Goal: Task Accomplishment & Management: Manage account settings

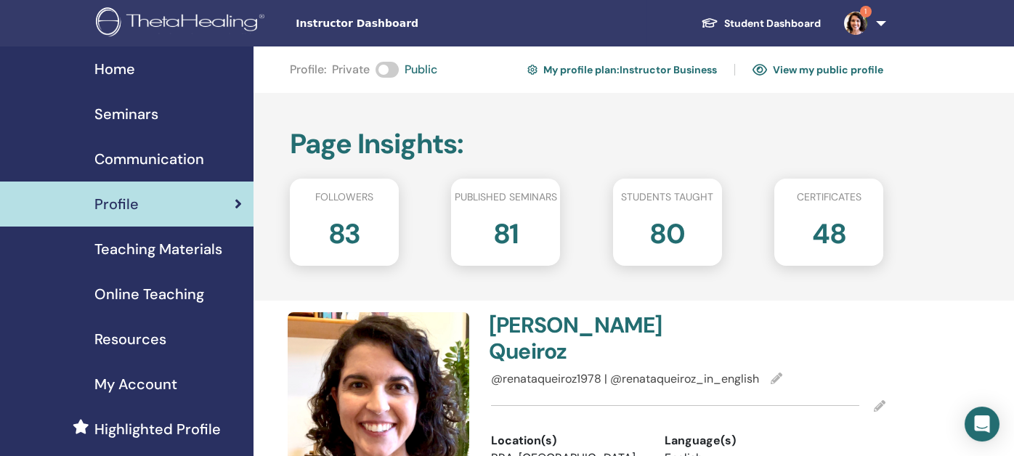
click at [157, 20] on img at bounding box center [183, 23] width 174 height 33
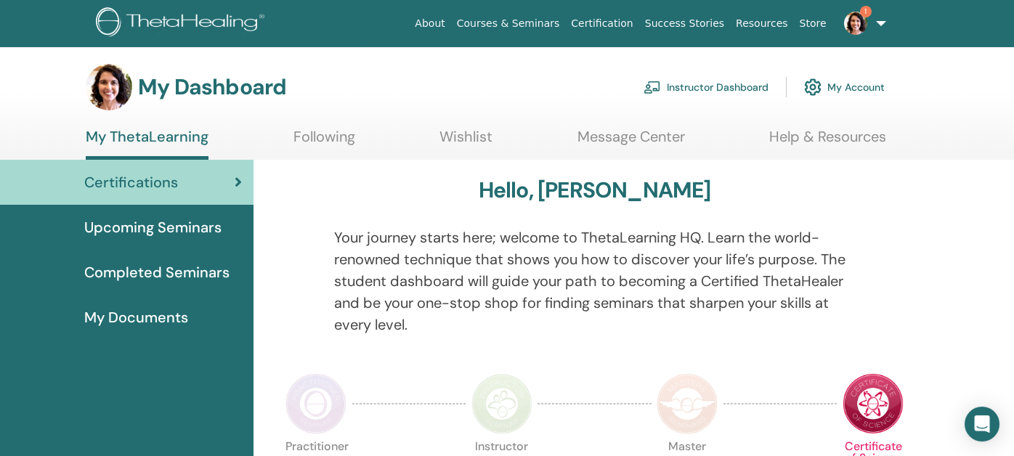
click at [732, 88] on link "Instructor Dashboard" at bounding box center [706, 87] width 125 height 32
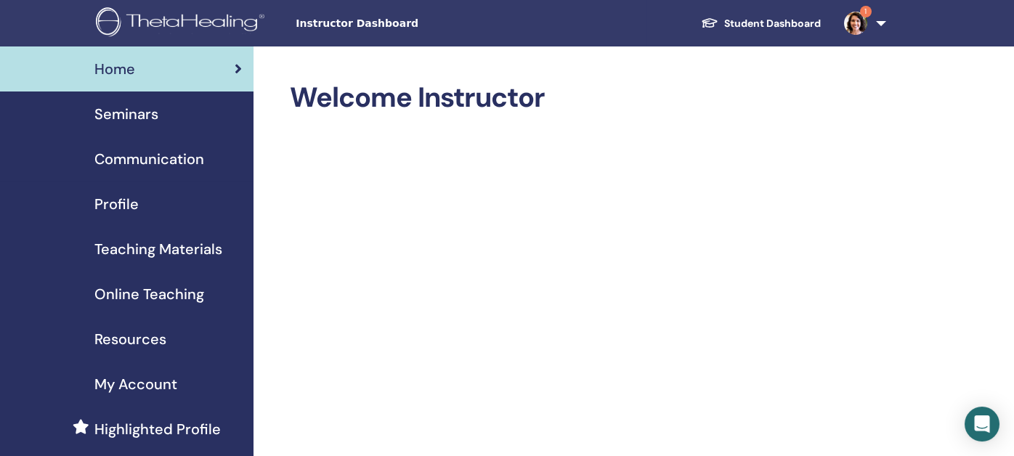
click at [126, 118] on span "Seminars" at bounding box center [126, 114] width 64 height 22
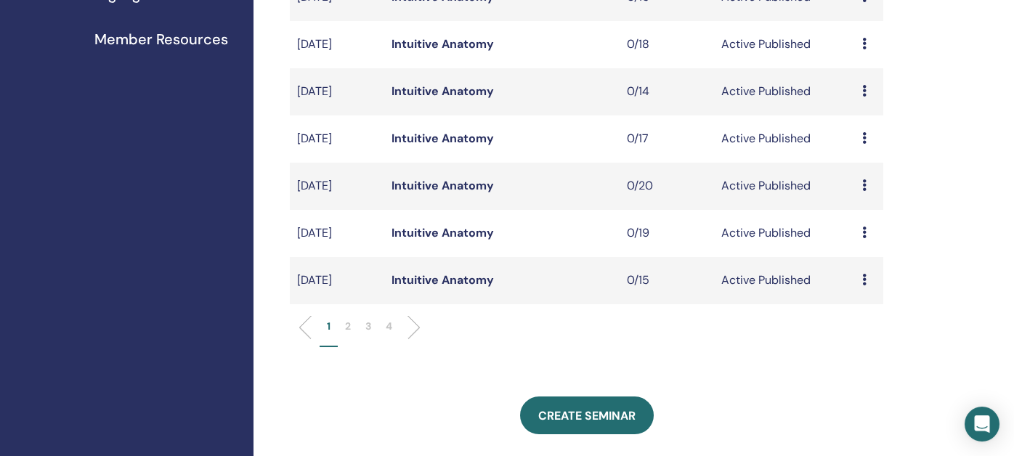
scroll to position [436, 0]
click at [345, 325] on p "2" at bounding box center [348, 325] width 6 height 15
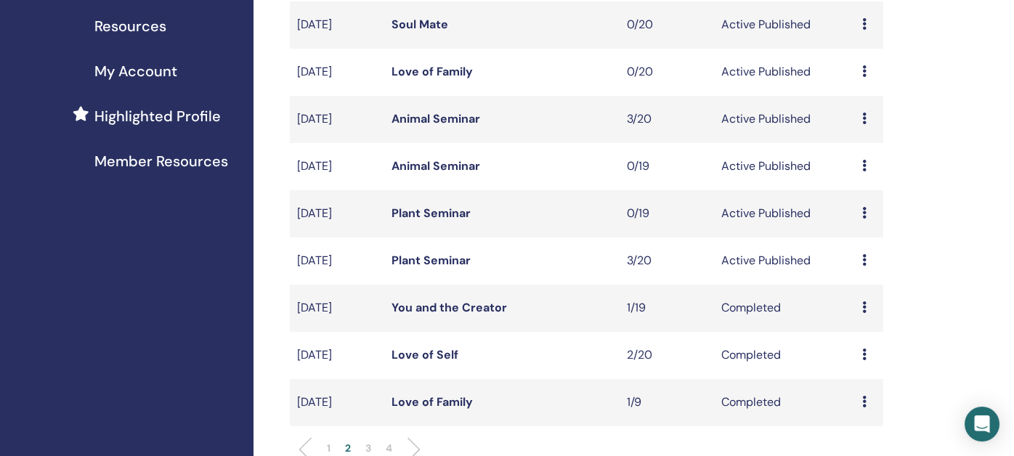
scroll to position [290, 0]
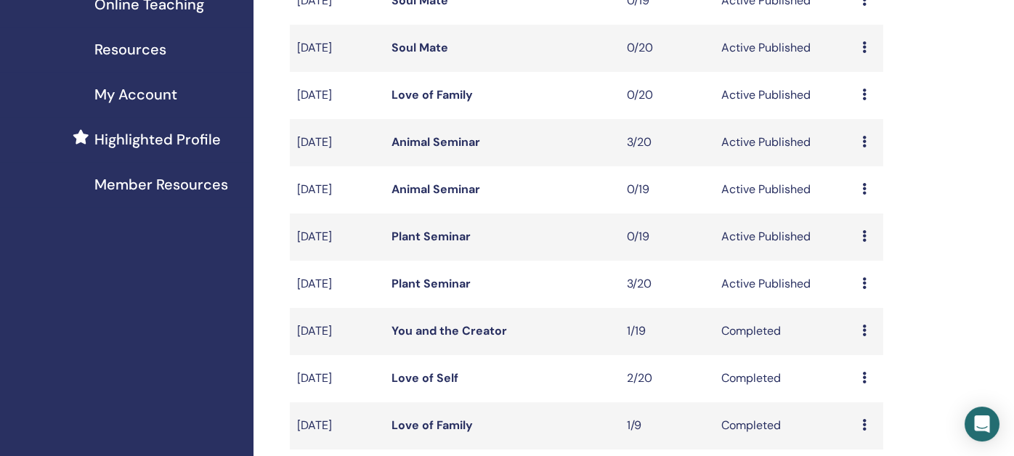
click at [415, 94] on link "Love of Family" at bounding box center [432, 94] width 81 height 15
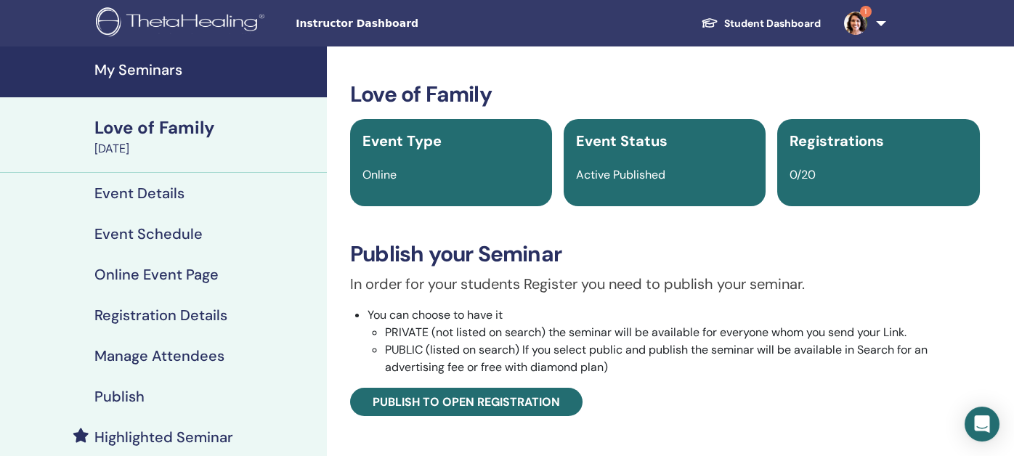
click at [120, 391] on h4 "Publish" at bounding box center [119, 396] width 50 height 17
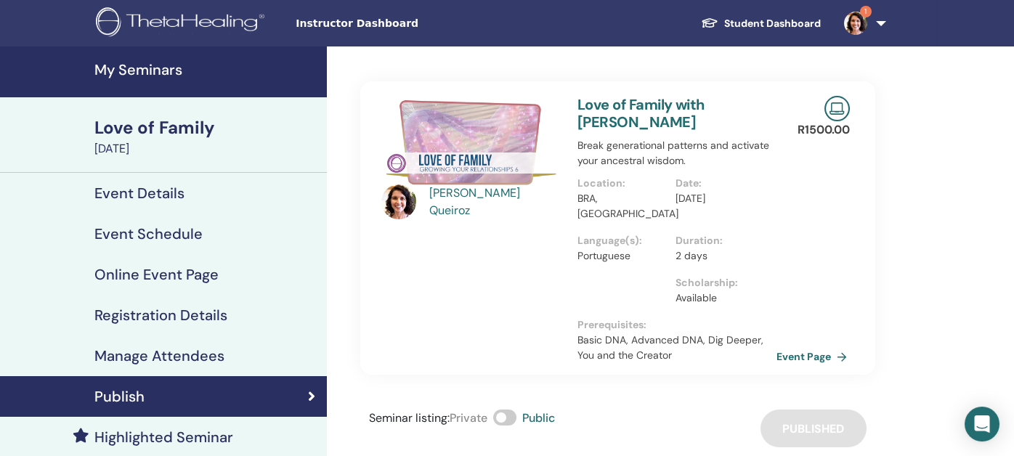
click at [815, 346] on link "Event Page" at bounding box center [815, 357] width 76 height 22
click at [800, 346] on link "Event Page" at bounding box center [815, 357] width 76 height 22
click at [156, 72] on h4 "My Seminars" at bounding box center [206, 69] width 224 height 17
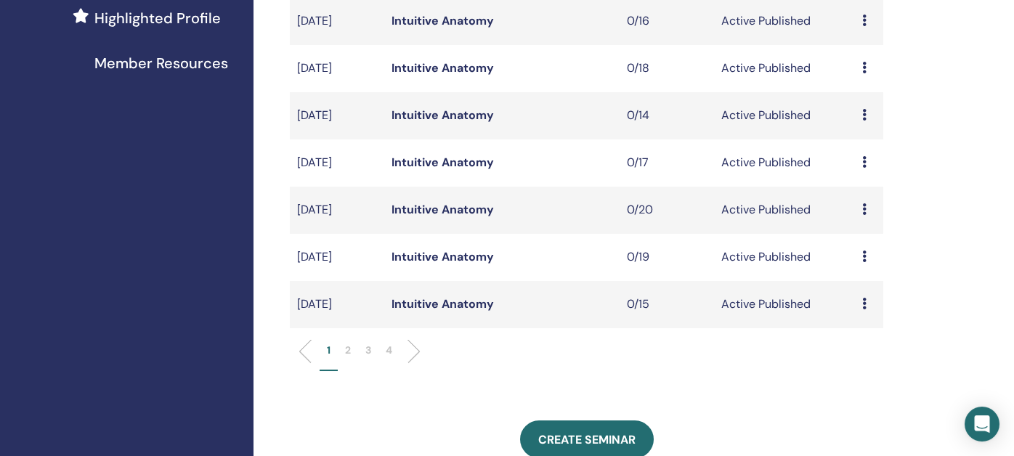
scroll to position [436, 0]
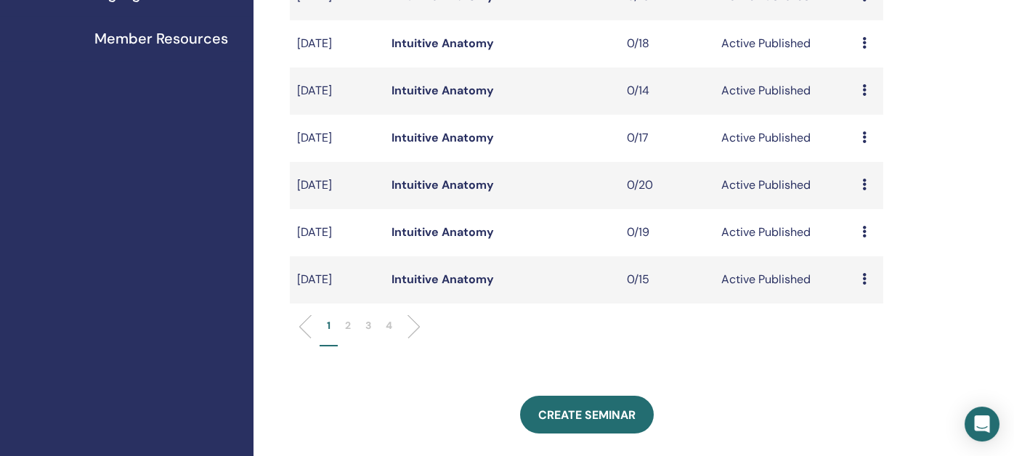
click at [345, 327] on p "2" at bounding box center [348, 325] width 6 height 15
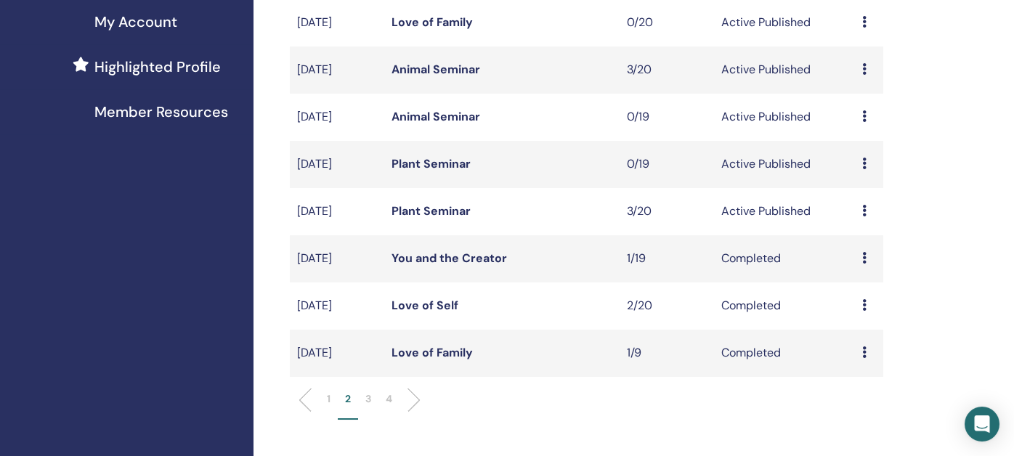
scroll to position [290, 0]
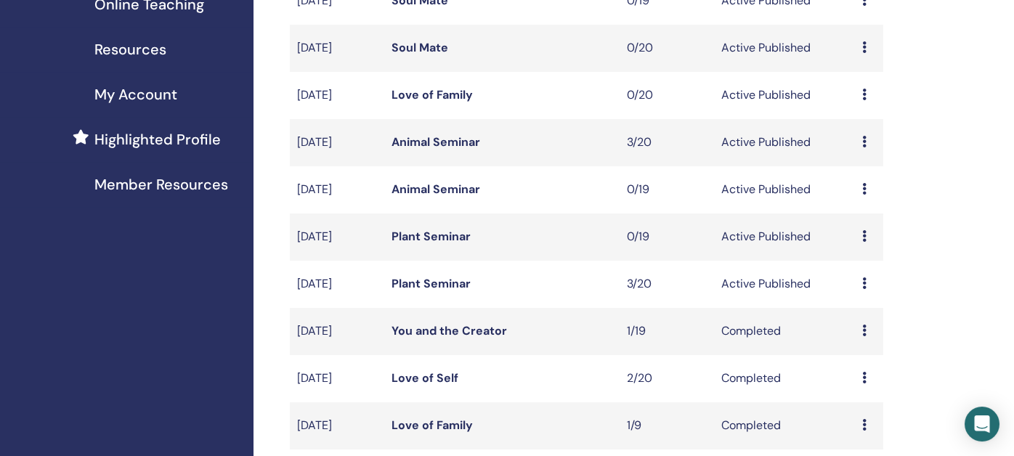
click at [429, 44] on link "Soul Mate" at bounding box center [420, 47] width 57 height 15
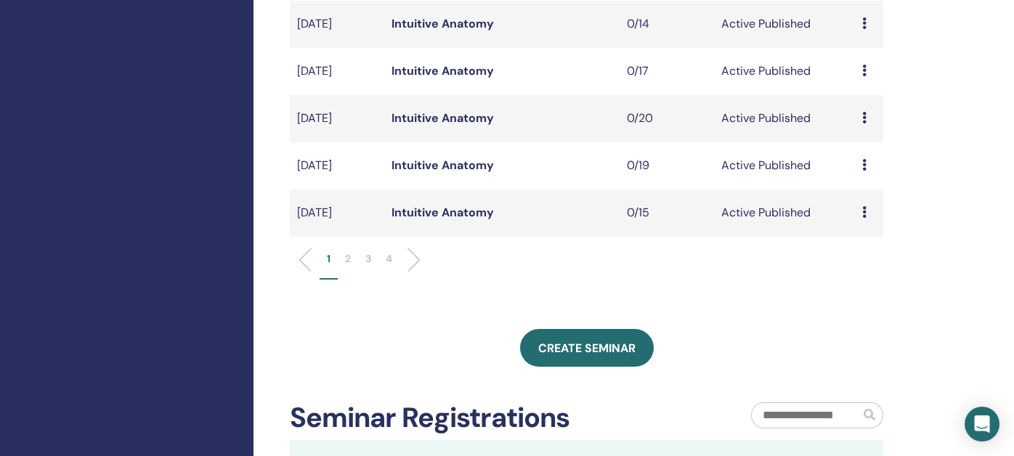
scroll to position [507, 0]
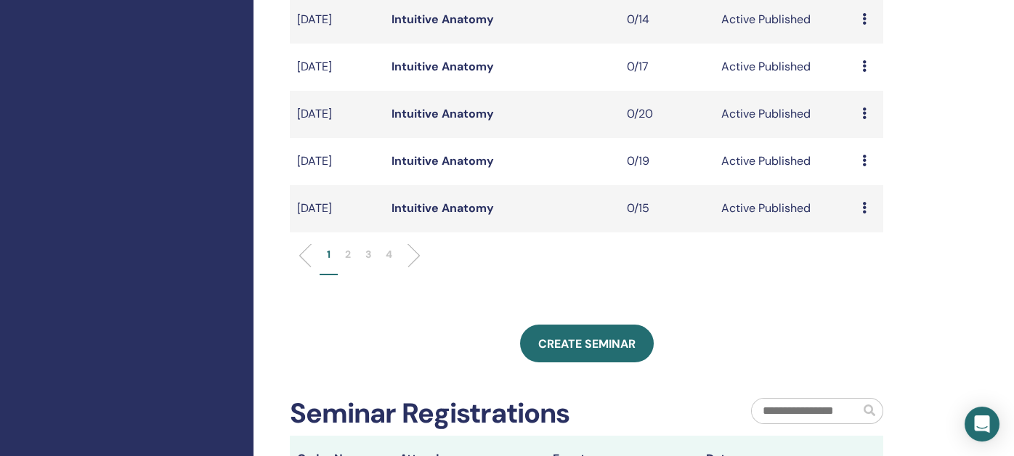
click at [350, 254] on p "2" at bounding box center [348, 254] width 6 height 15
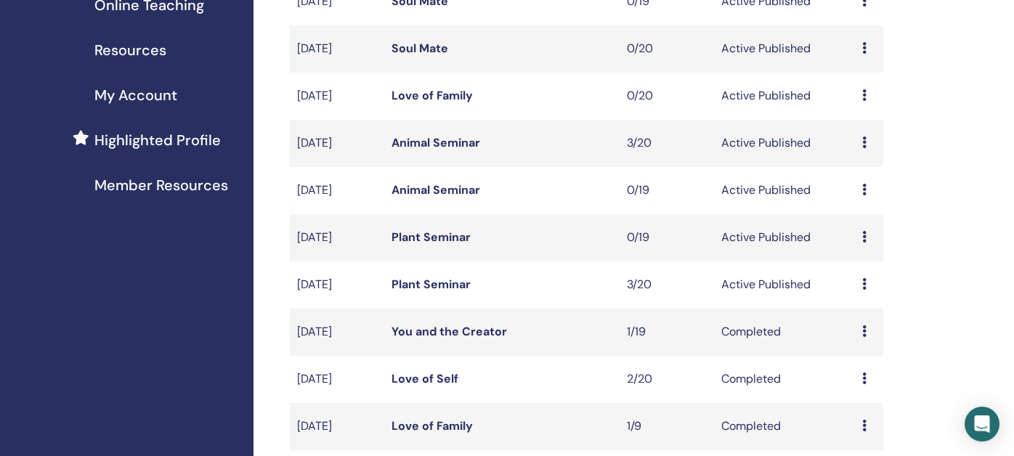
scroll to position [216, 0]
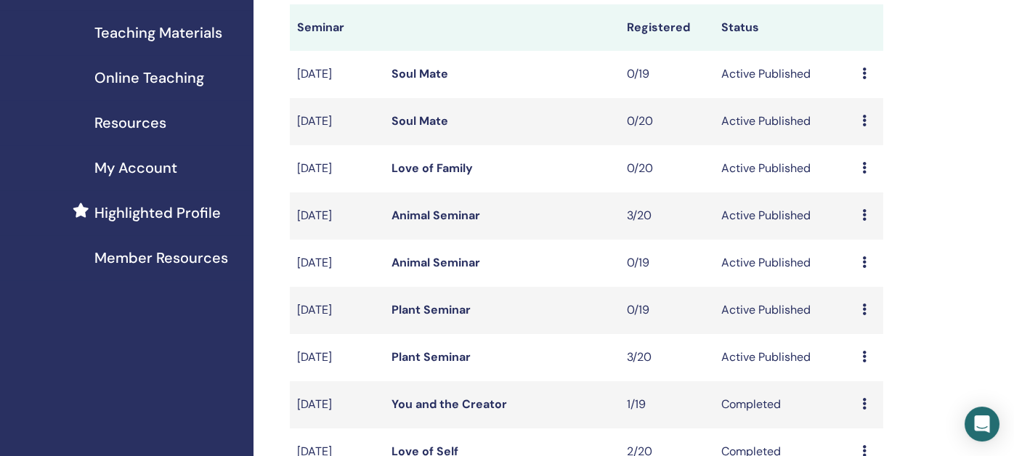
click at [418, 118] on link "Soul Mate" at bounding box center [420, 120] width 57 height 15
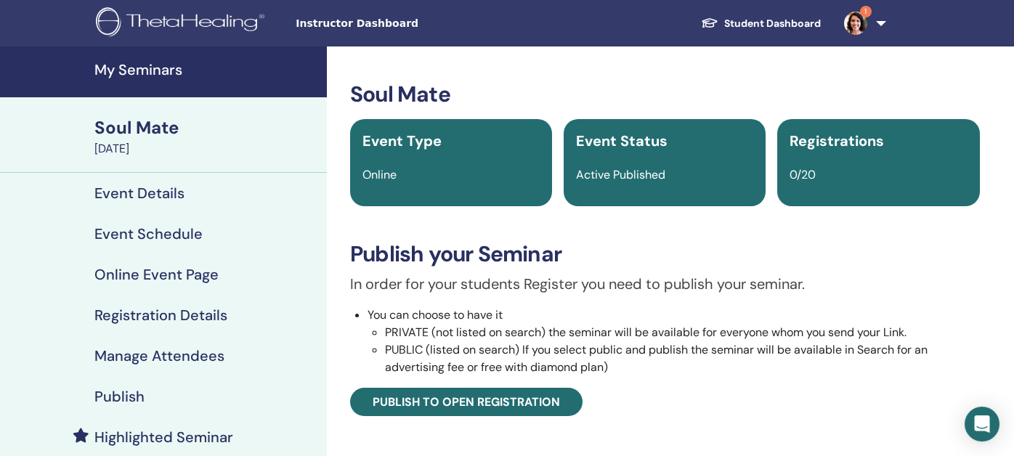
click at [110, 397] on h4 "Publish" at bounding box center [119, 396] width 50 height 17
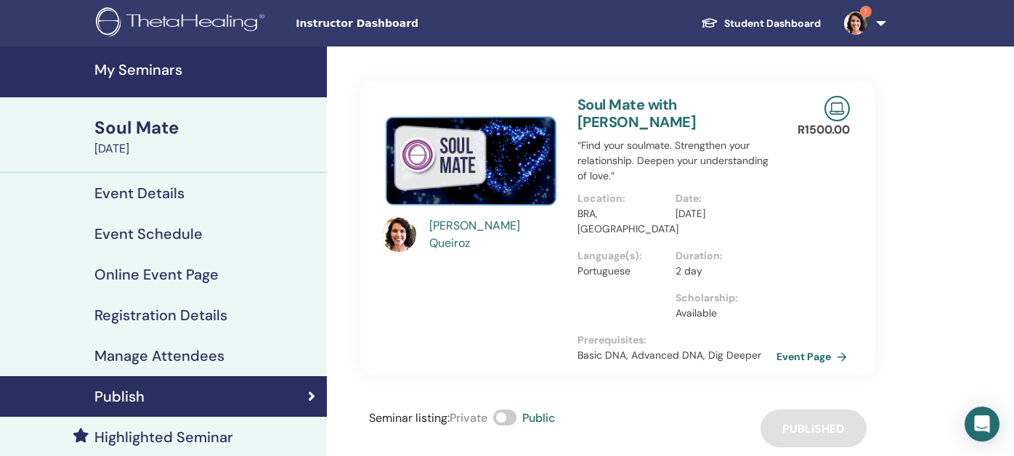
click at [792, 346] on link "Event Page" at bounding box center [815, 357] width 76 height 22
click at [810, 346] on link "Event Page" at bounding box center [815, 357] width 76 height 22
click at [126, 70] on h4 "My Seminars" at bounding box center [206, 69] width 224 height 17
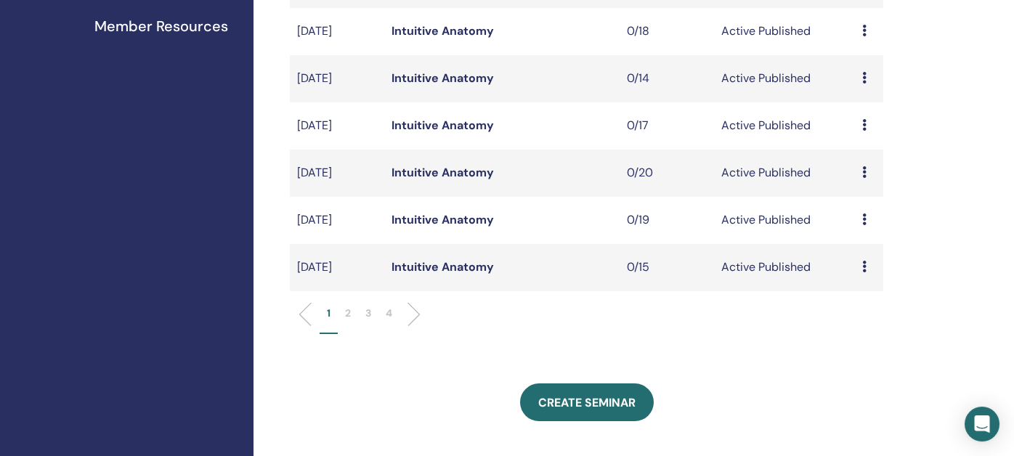
scroll to position [580, 0]
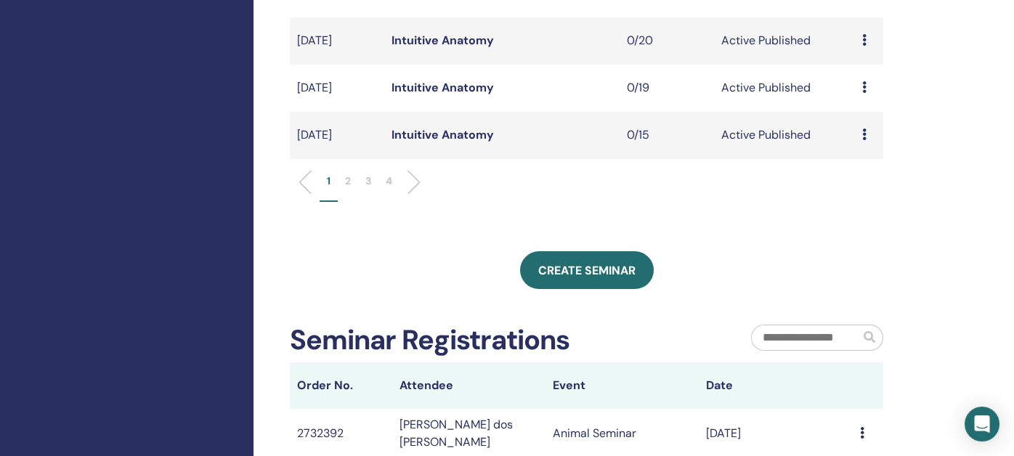
click at [349, 181] on p "2" at bounding box center [348, 181] width 6 height 15
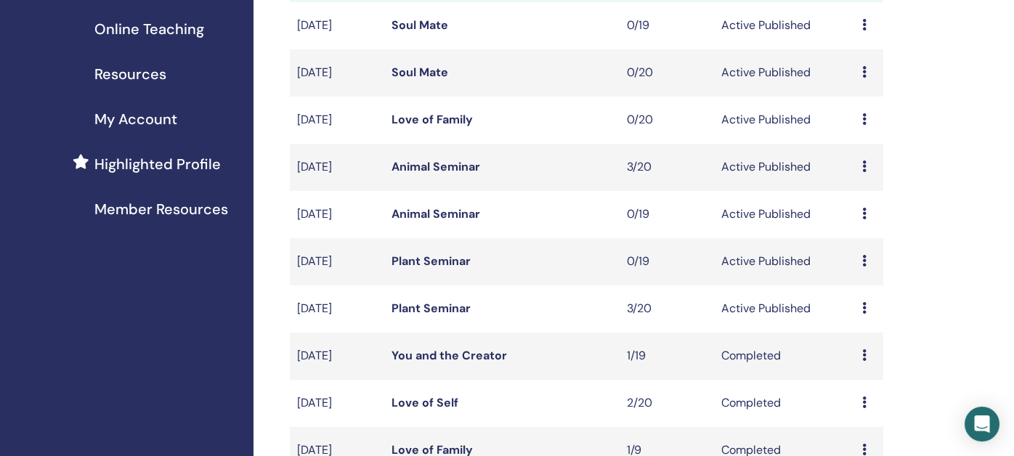
scroll to position [218, 0]
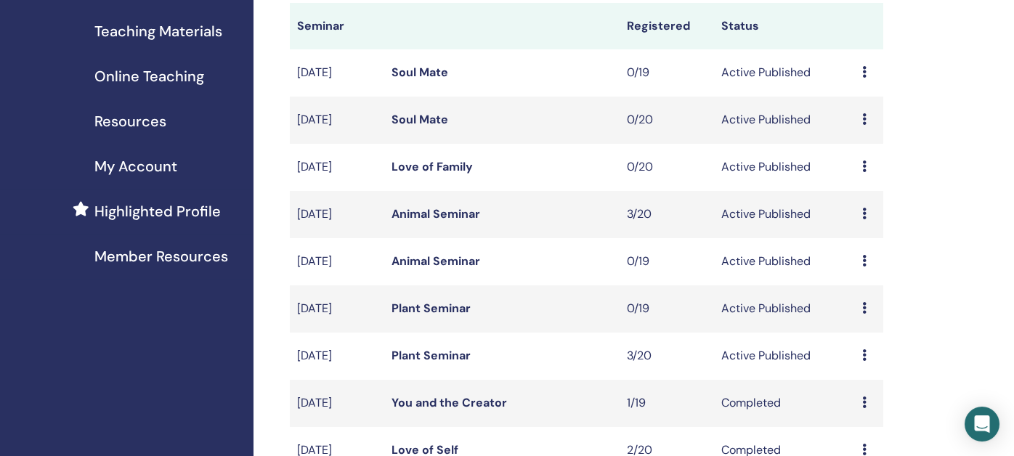
click at [405, 72] on link "Soul Mate" at bounding box center [420, 72] width 57 height 15
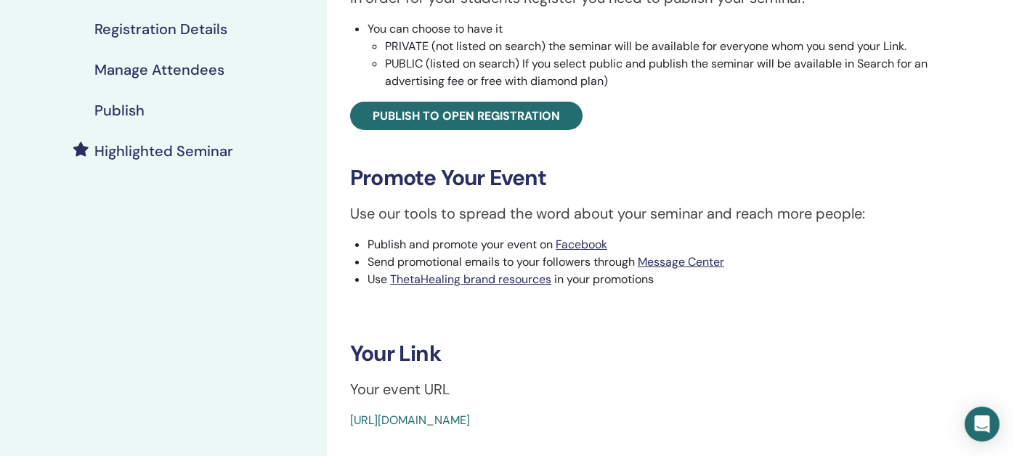
scroll to position [145, 0]
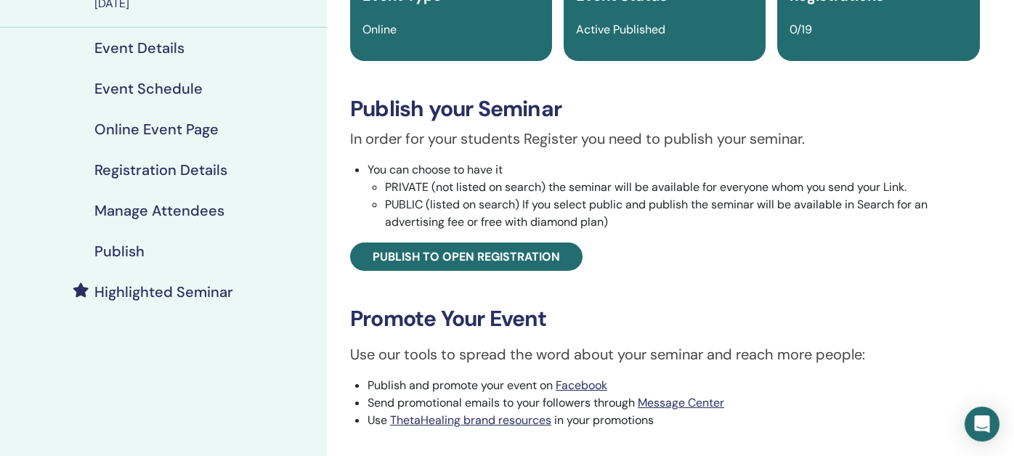
click at [131, 251] on h4 "Publish" at bounding box center [119, 251] width 50 height 17
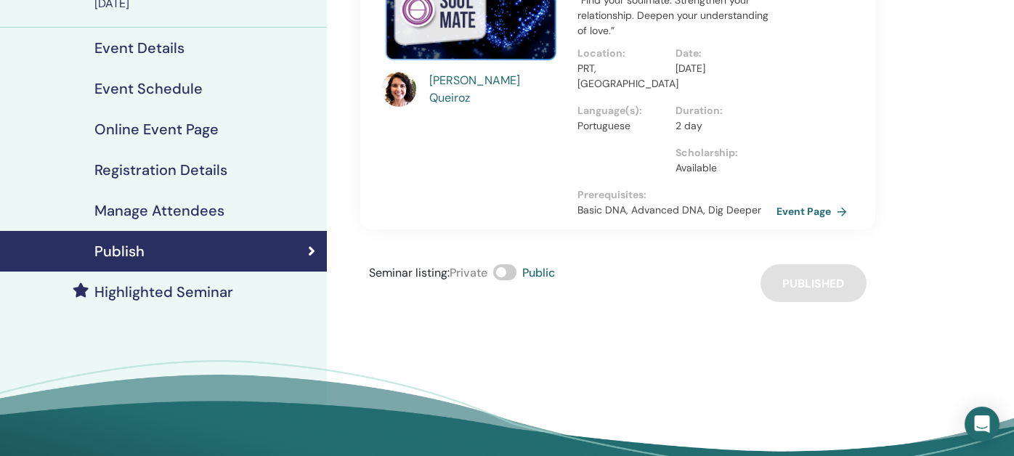
click at [818, 200] on link "Event Page" at bounding box center [815, 211] width 76 height 22
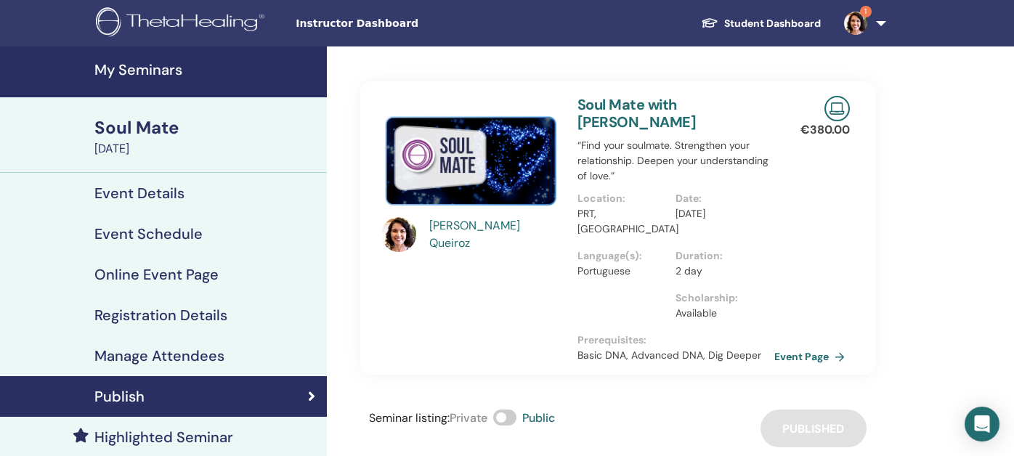
click at [147, 72] on h4 "My Seminars" at bounding box center [206, 69] width 224 height 17
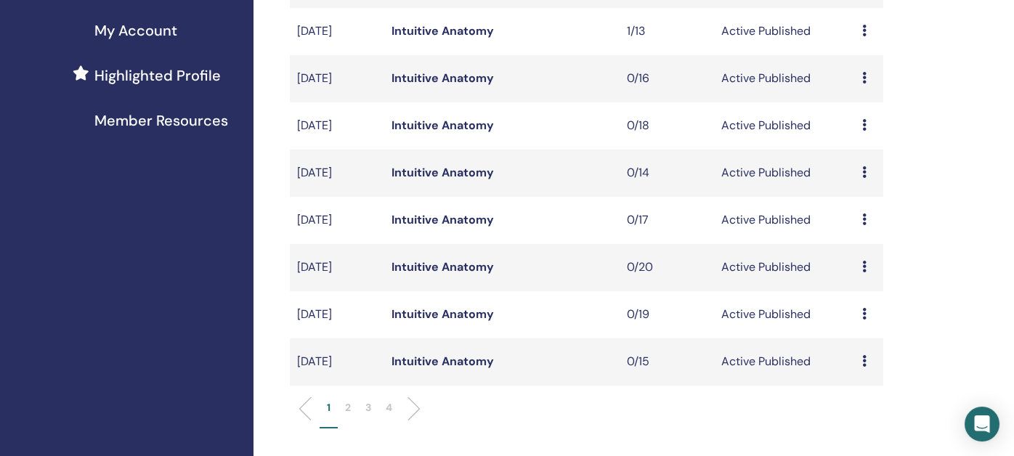
scroll to position [362, 0]
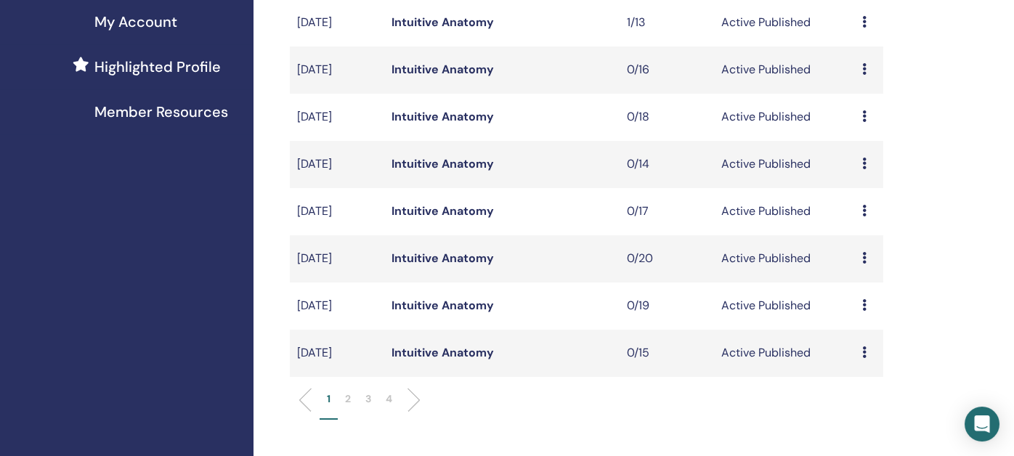
click at [345, 397] on p "2" at bounding box center [348, 399] width 6 height 15
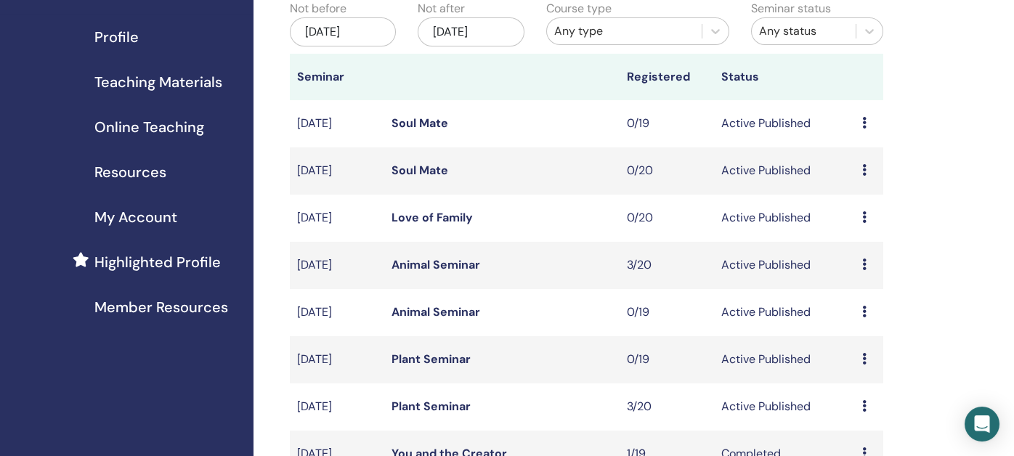
scroll to position [145, 0]
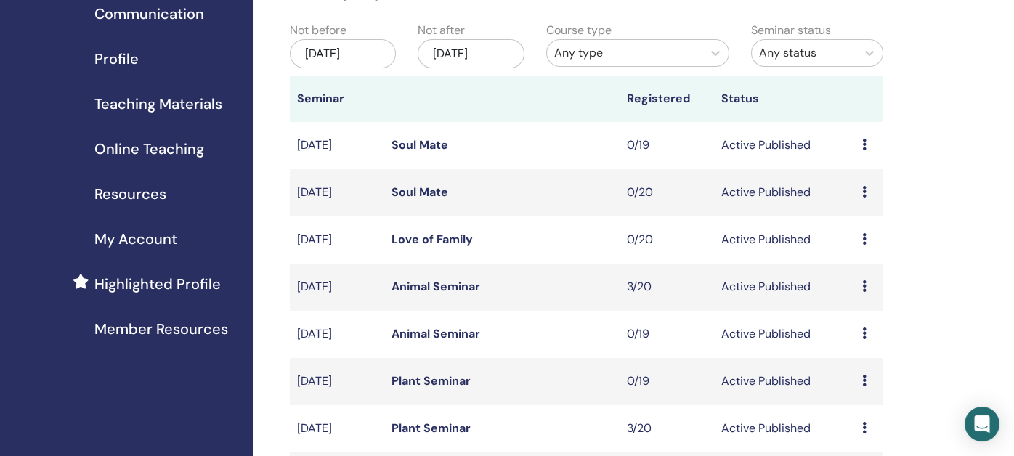
click at [408, 192] on link "Soul Mate" at bounding box center [420, 192] width 57 height 15
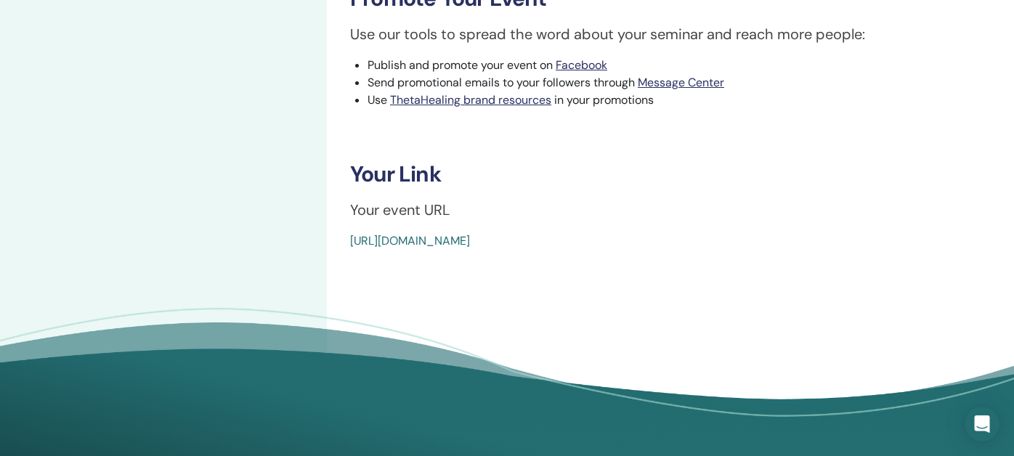
scroll to position [580, 0]
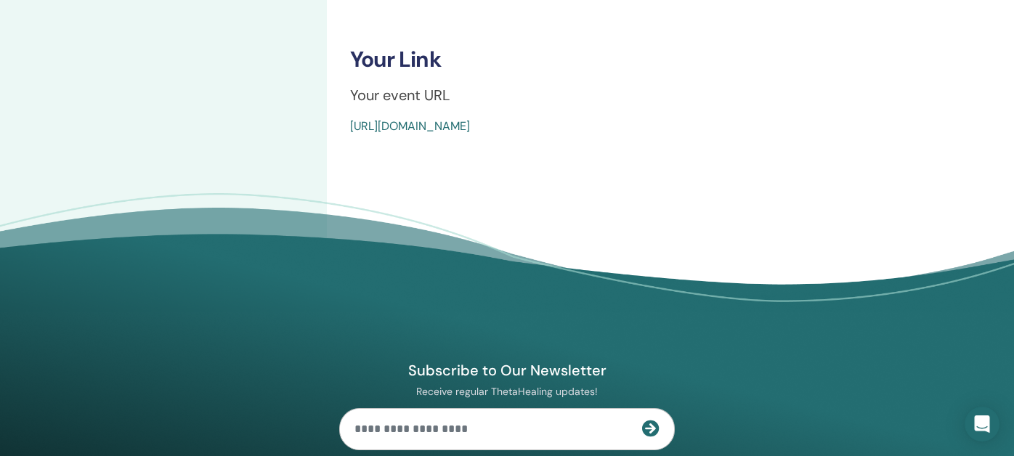
drag, startPoint x: 692, startPoint y: 114, endPoint x: 328, endPoint y: 118, distance: 364.7
copy link "[URL][DOMAIN_NAME]"
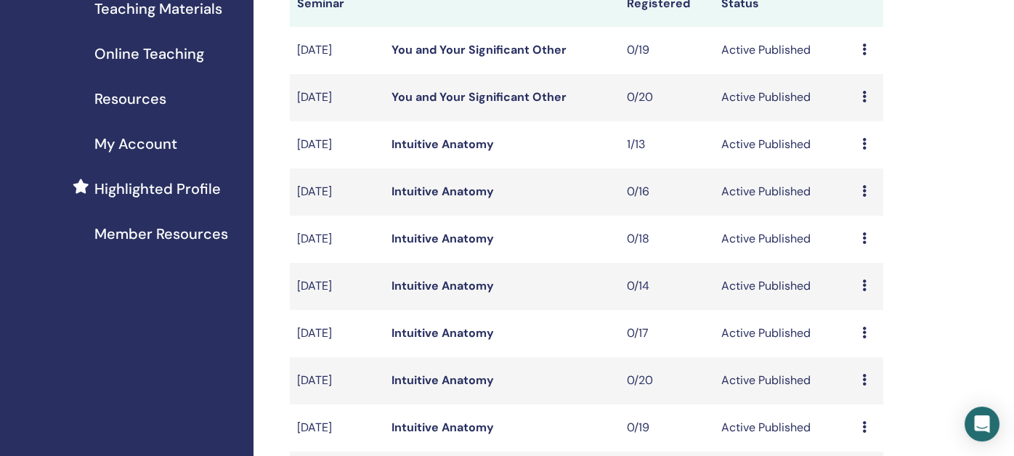
scroll to position [436, 0]
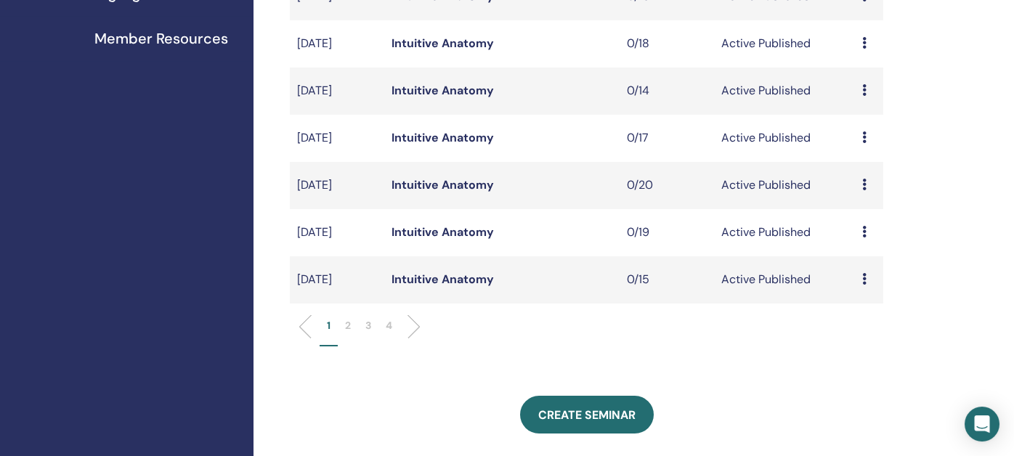
click at [352, 325] on li "2" at bounding box center [348, 332] width 20 height 28
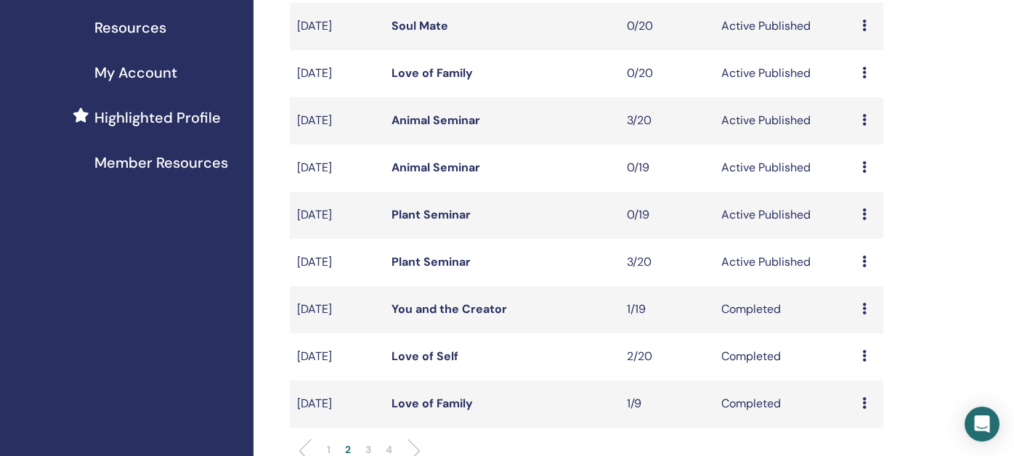
scroll to position [218, 0]
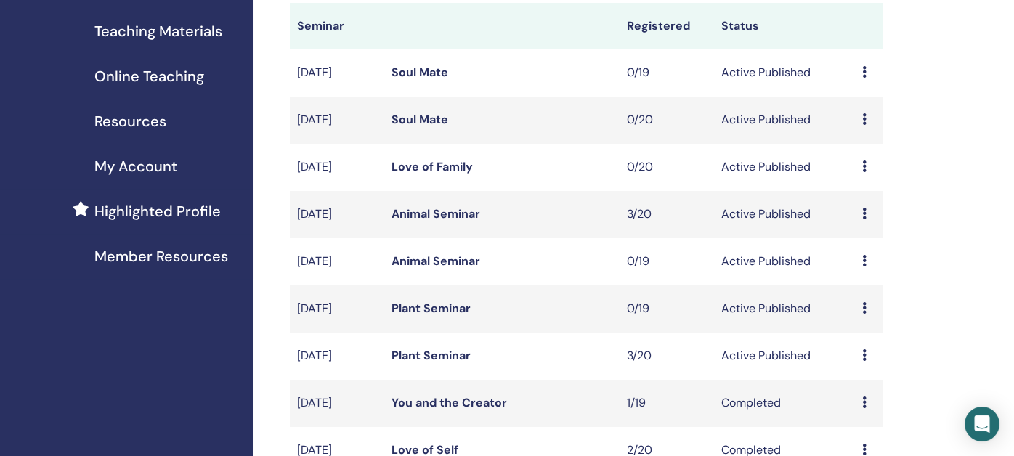
click at [416, 70] on link "Soul Mate" at bounding box center [420, 72] width 57 height 15
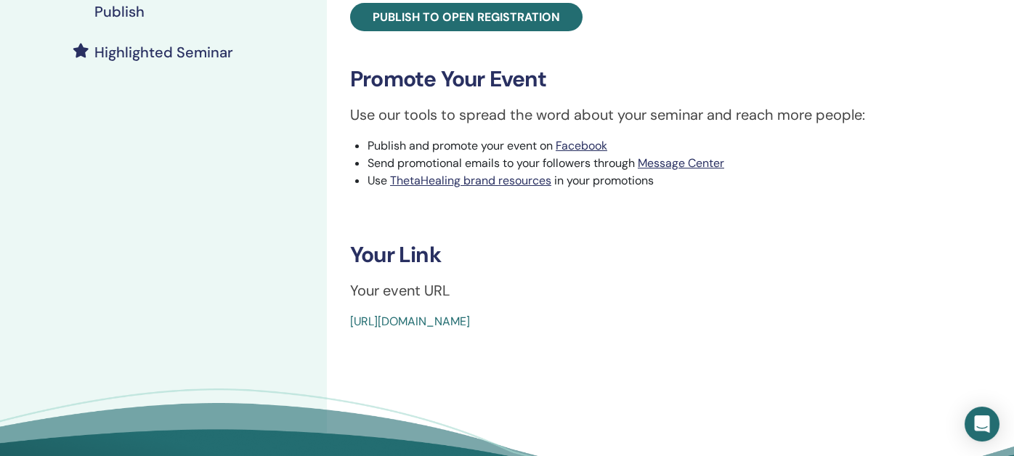
scroll to position [580, 0]
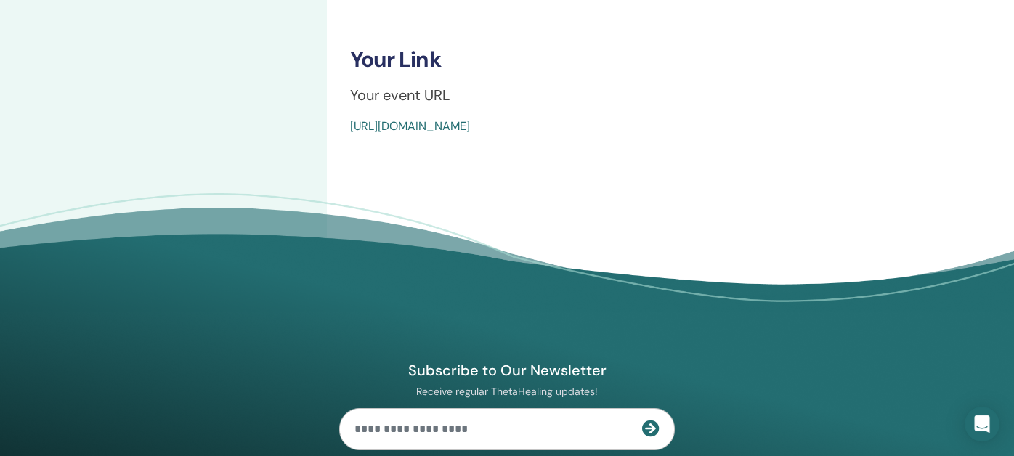
click at [718, 123] on div "[URL][DOMAIN_NAME]" at bounding box center [612, 126] width 524 height 17
drag, startPoint x: 719, startPoint y: 124, endPoint x: 347, endPoint y: 153, distance: 373.1
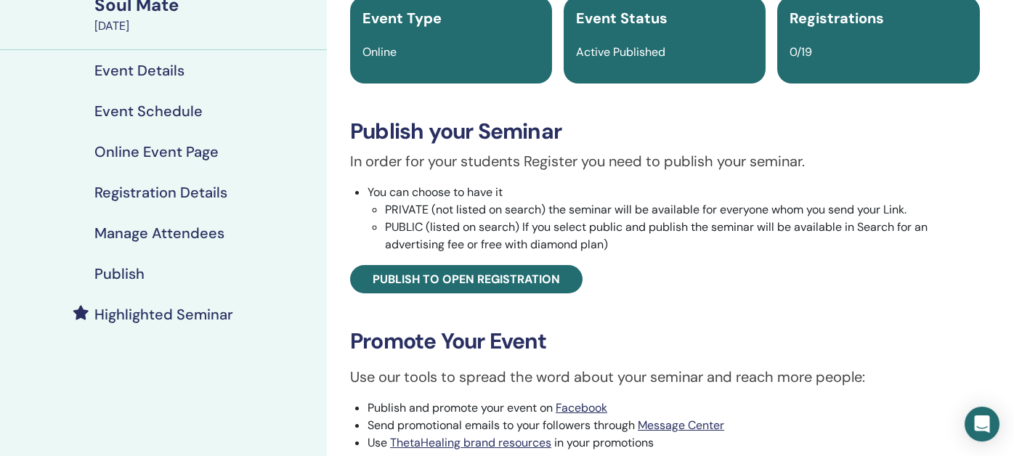
scroll to position [0, 0]
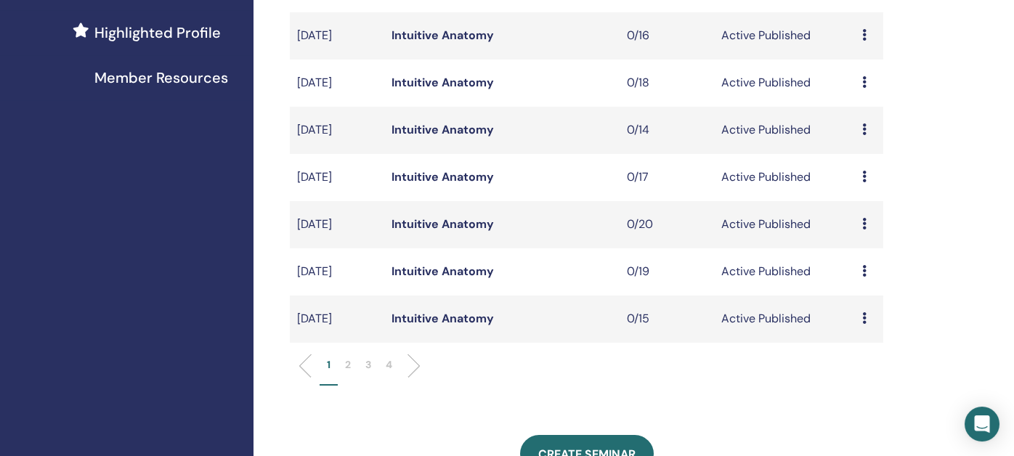
scroll to position [436, 0]
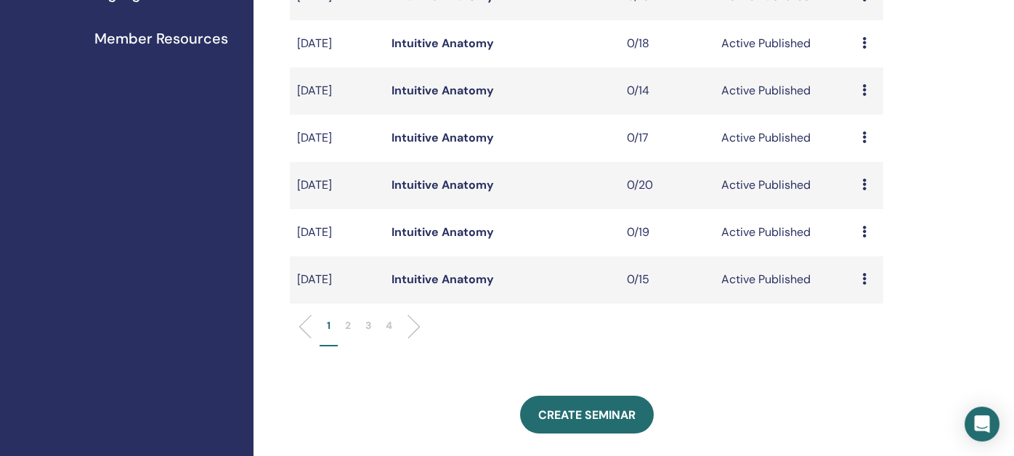
click at [368, 326] on p "3" at bounding box center [368, 325] width 6 height 15
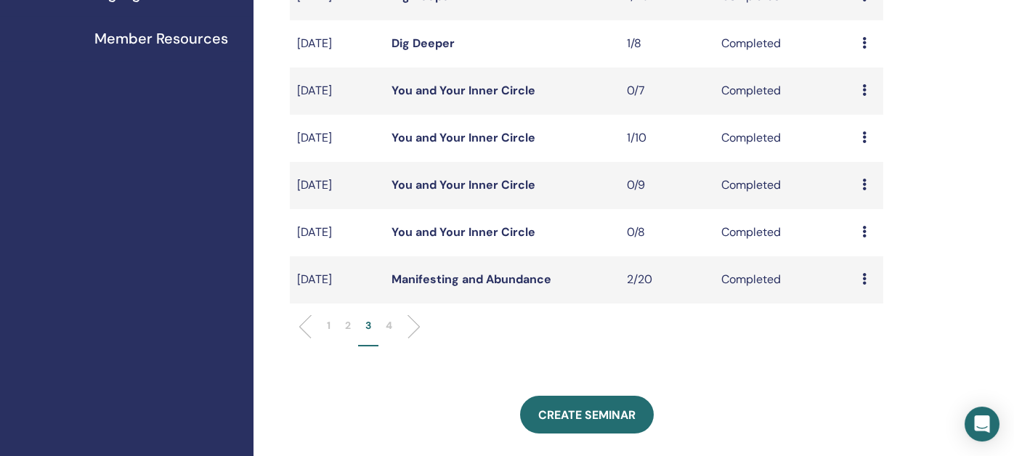
click at [346, 325] on p "2" at bounding box center [348, 325] width 6 height 15
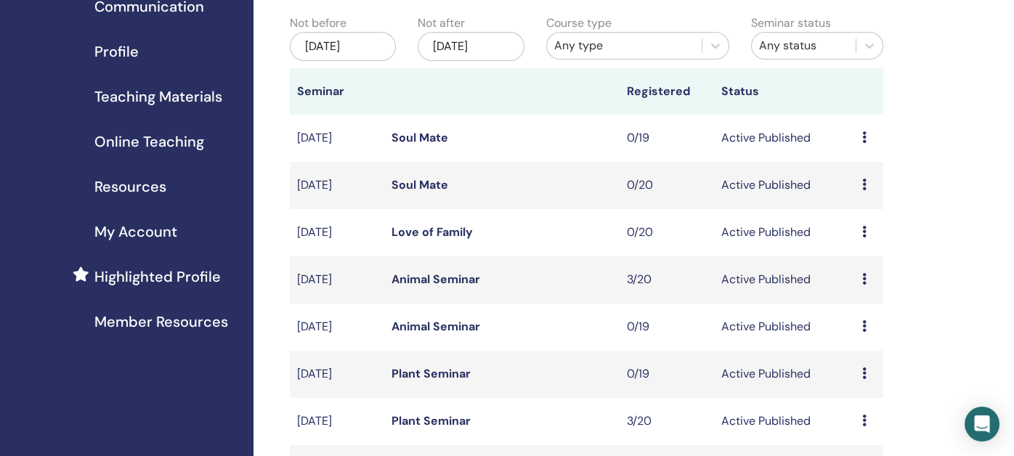
scroll to position [145, 0]
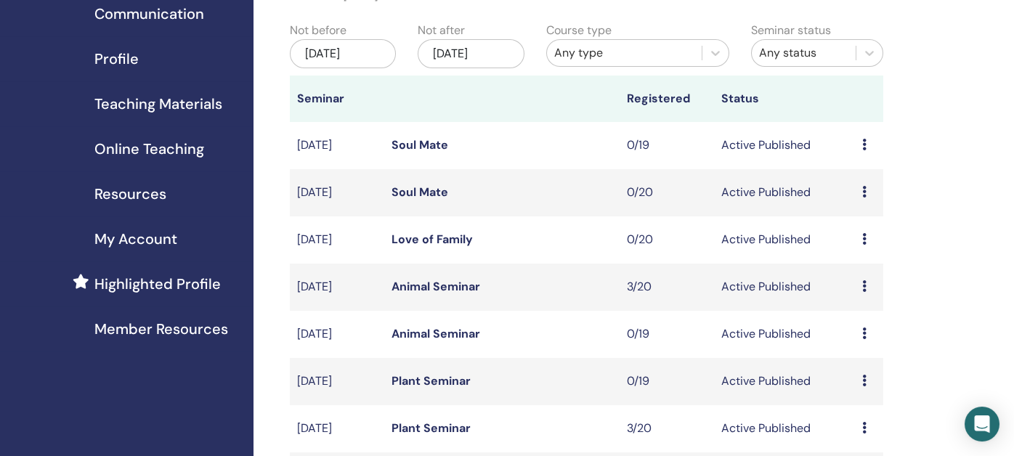
click at [418, 237] on link "Love of Family" at bounding box center [432, 239] width 81 height 15
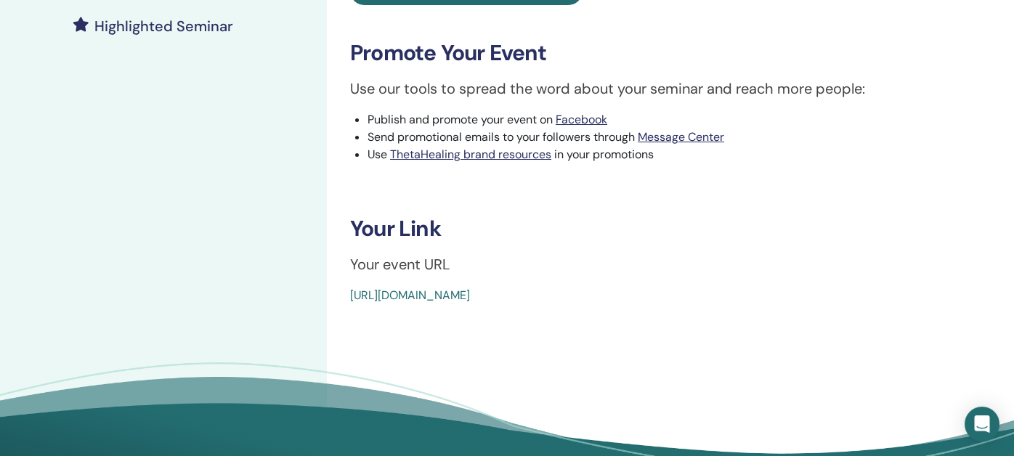
scroll to position [436, 0]
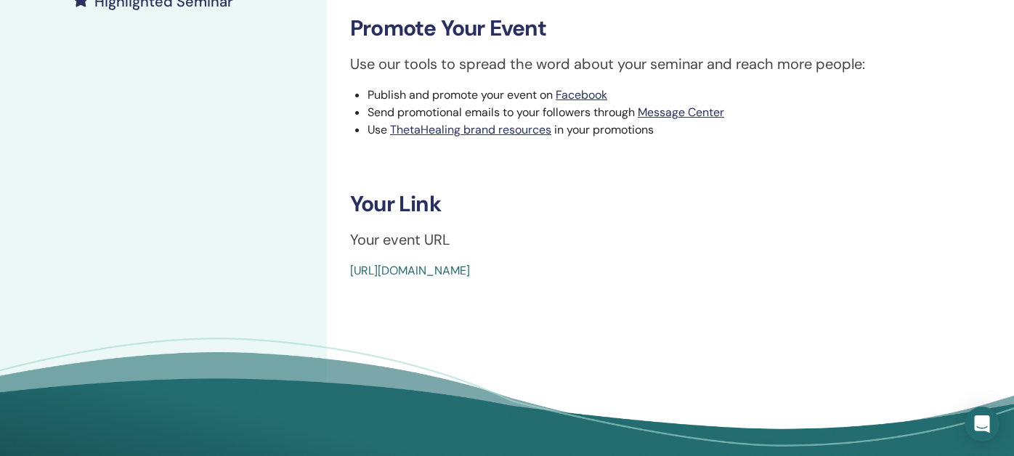
drag, startPoint x: 346, startPoint y: 275, endPoint x: 701, endPoint y: 275, distance: 354.5
copy link "https://www.thetahealing.com/seminar-377109-details.html"
